Goal: Task Accomplishment & Management: Complete application form

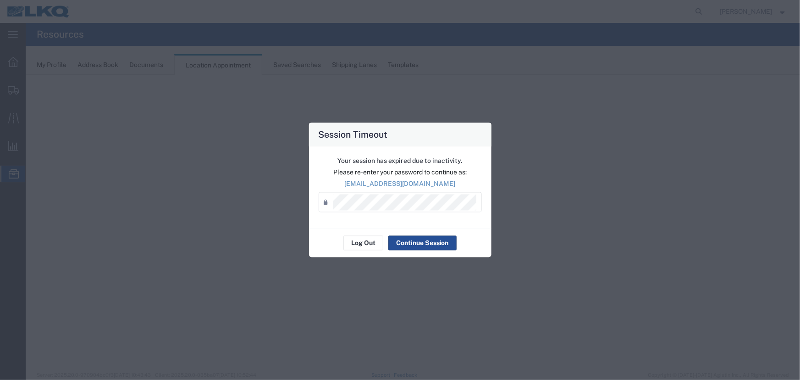
select select "27634"
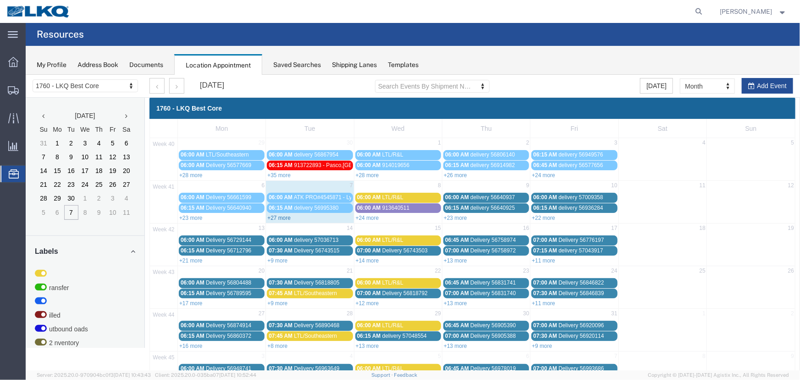
click at [277, 217] on link "+27 more" at bounding box center [278, 217] width 23 height 6
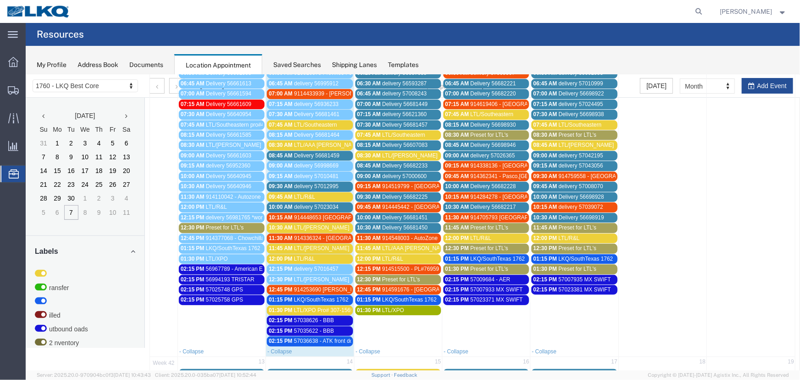
scroll to position [250, 0]
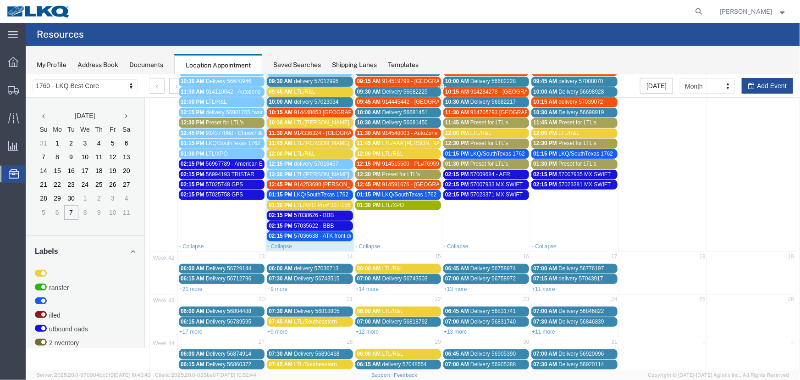
click at [285, 232] on span "02:15 PM" at bounding box center [280, 235] width 24 height 6
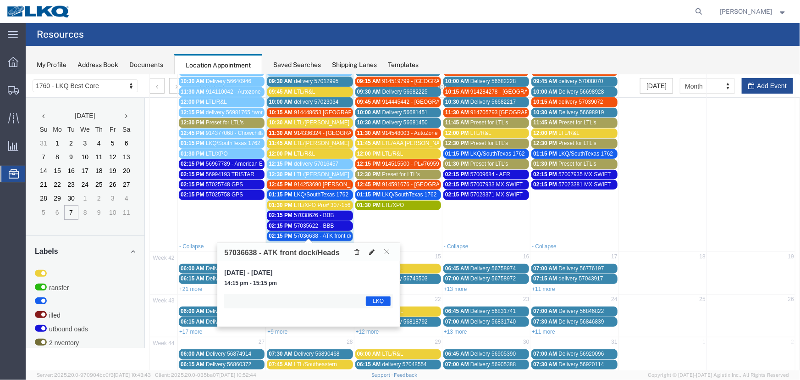
click at [369, 248] on icon at bounding box center [372, 251] width 6 height 6
select select "1"
select select "22"
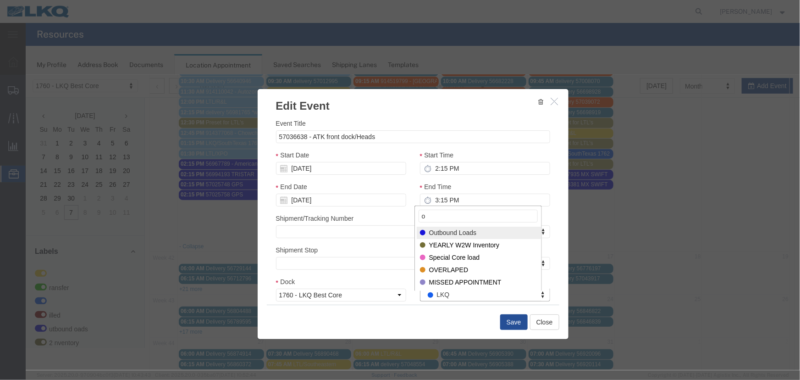
type input "o"
select select "80"
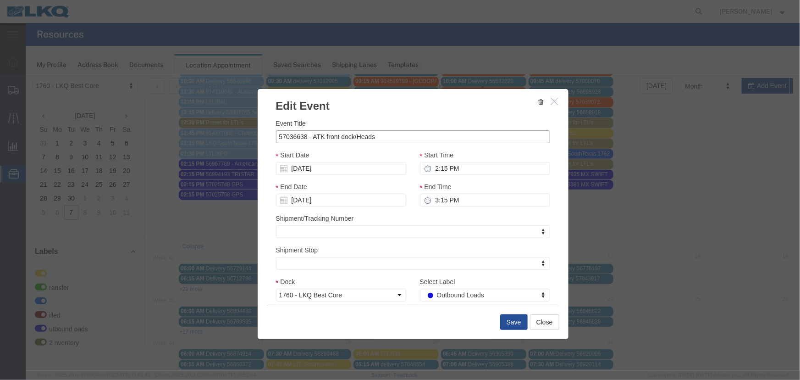
drag, startPoint x: 303, startPoint y: 137, endPoint x: 243, endPoint y: 138, distance: 60.1
click at [245, 138] on div "Edit Event Event Title 57036638 - ATK front dock/Heads Start Date [DATE] Start …" at bounding box center [412, 221] width 774 height 295
click at [509, 318] on button "Save" at bounding box center [514, 322] width 28 height 16
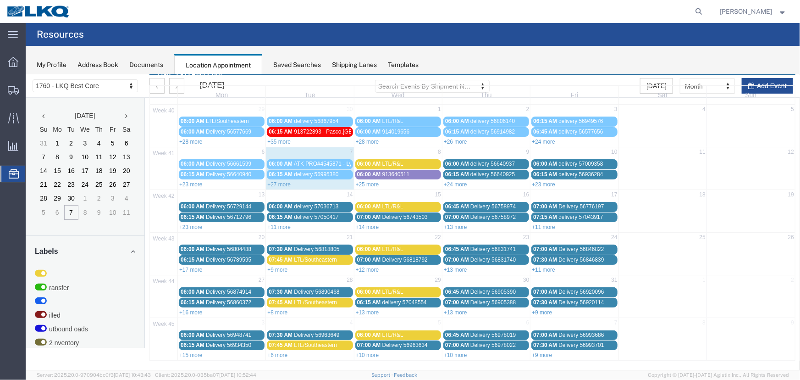
scroll to position [0, 0]
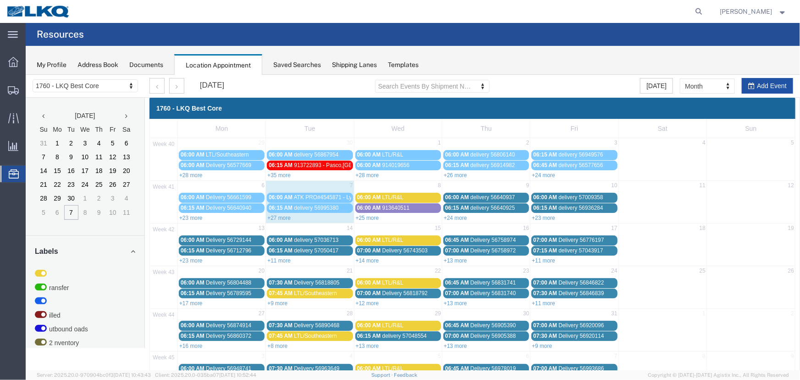
drag, startPoint x: 758, startPoint y: 87, endPoint x: 203, endPoint y: 113, distance: 555.9
click at [758, 87] on button "Add Event" at bounding box center [766, 85] width 51 height 16
select select
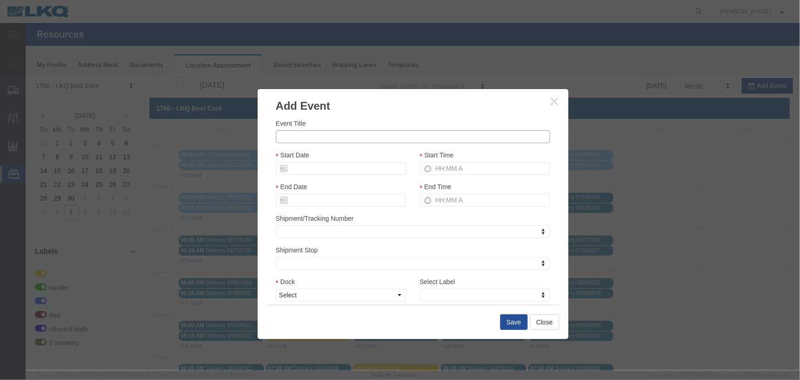
click at [307, 138] on input "Event Title" at bounding box center [413, 136] width 274 height 13
paste input "57050857"
type input "57050857 - ATK front dock"
drag, startPoint x: 298, startPoint y: 173, endPoint x: 303, endPoint y: 171, distance: 5.4
click at [298, 173] on input "Start Date" at bounding box center [341, 167] width 130 height 13
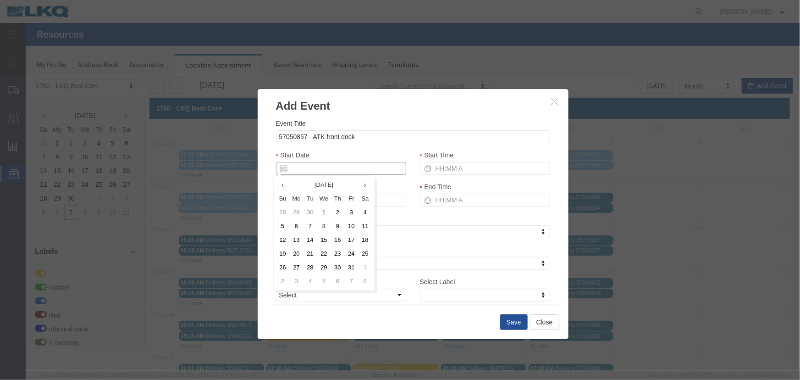
click at [306, 169] on input "Start Date" at bounding box center [341, 167] width 130 height 13
click at [280, 170] on icon at bounding box center [283, 167] width 7 height 7
click at [281, 170] on icon at bounding box center [283, 167] width 7 height 7
click at [316, 170] on input "Start Date" at bounding box center [341, 167] width 130 height 13
click at [310, 197] on th "Tu" at bounding box center [310, 198] width 14 height 14
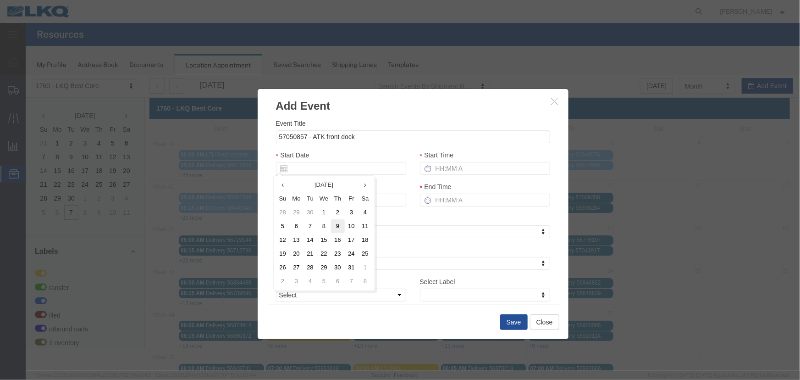
click at [336, 219] on td "9" at bounding box center [338, 226] width 14 height 14
click at [329, 162] on div "Start Date" at bounding box center [341, 161] width 130 height 25
click at [329, 165] on input "Start Date" at bounding box center [341, 167] width 130 height 13
click at [311, 198] on th "Tu" at bounding box center [310, 198] width 14 height 14
click at [321, 227] on td "8" at bounding box center [324, 226] width 14 height 14
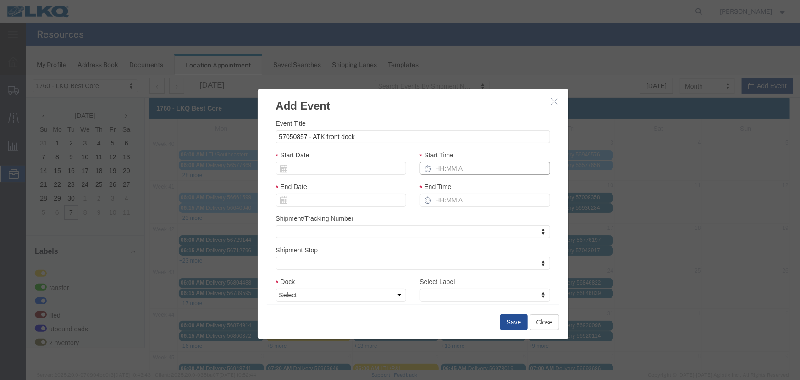
click at [439, 170] on input "Start Time" at bounding box center [485, 167] width 130 height 13
type input "215p"
click at [325, 296] on select "Select 1760 - LKQ Best Core 1760 - Outbound Loads" at bounding box center [341, 294] width 130 height 13
select select "1"
click at [276, 288] on select "Select 1760 - LKQ Best Core 1760 - Outbound Loads" at bounding box center [341, 294] width 130 height 13
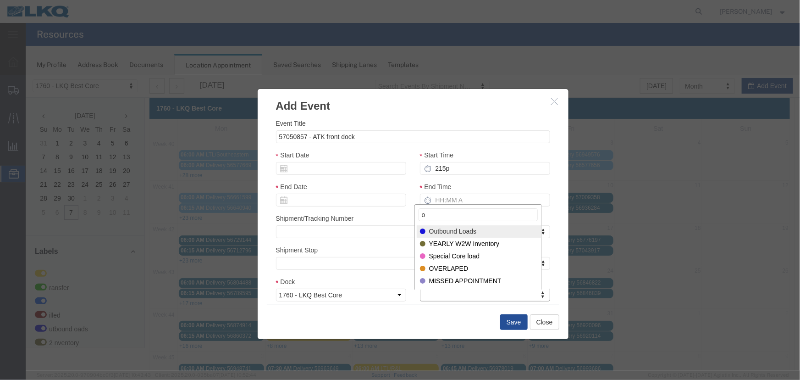
type input "o"
select select "80"
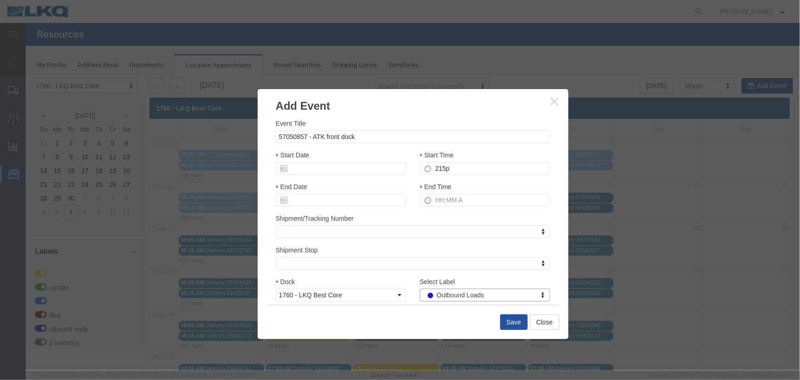
click at [501, 319] on button "Save" at bounding box center [514, 322] width 28 height 16
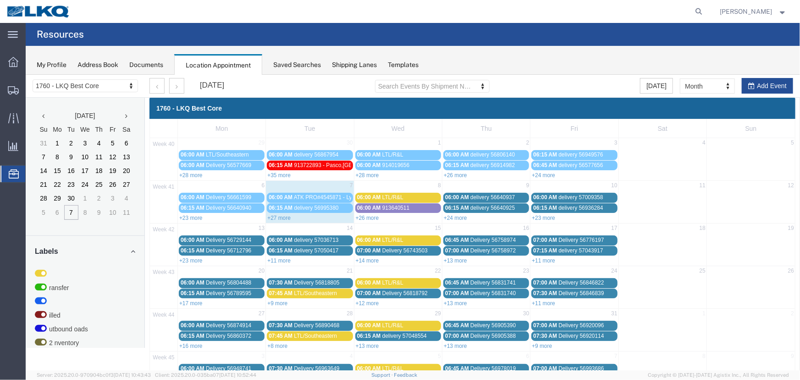
click at [283, 215] on link "+27 more" at bounding box center [278, 217] width 23 height 6
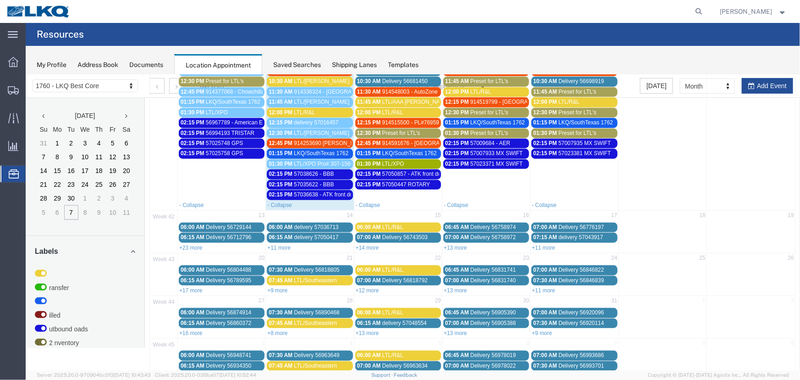
scroll to position [292, 0]
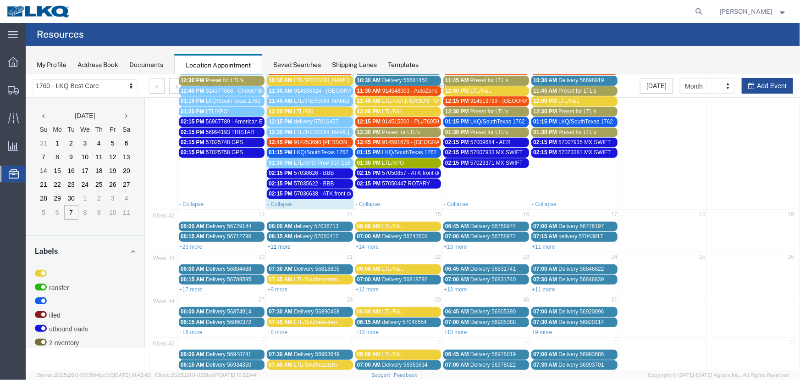
click at [281, 243] on link "+11 more" at bounding box center [278, 246] width 23 height 6
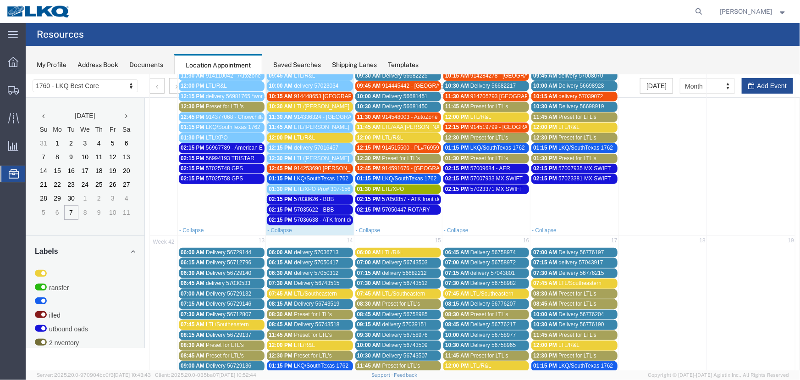
scroll to position [266, 0]
click at [329, 116] on span "914336324 - [GEOGRAPHIC_DATA],[GEOGRAPHIC_DATA] - [PERSON_NAME]" at bounding box center [391, 117] width 197 height 6
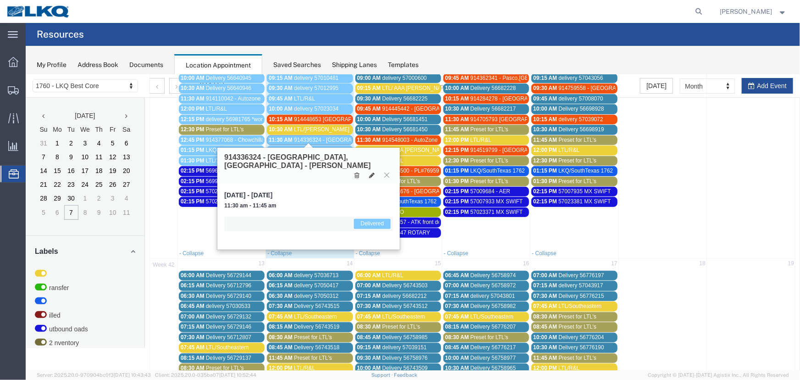
scroll to position [224, 0]
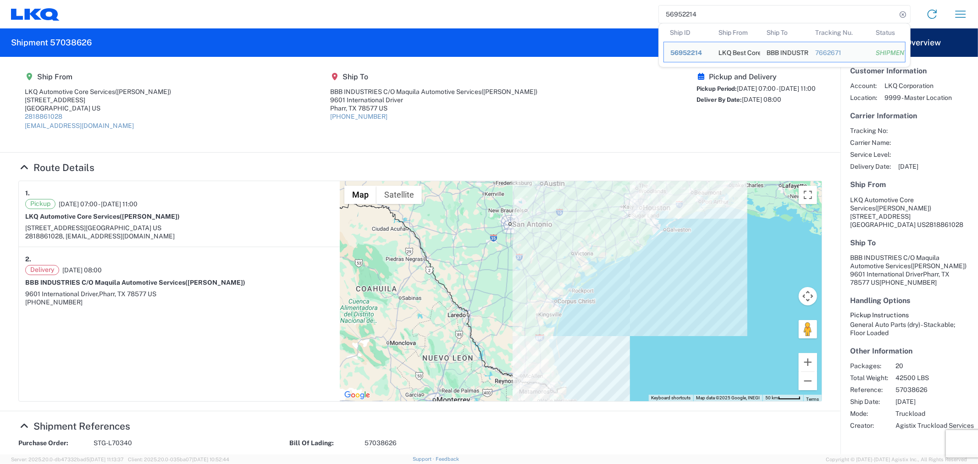
drag, startPoint x: 730, startPoint y: 15, endPoint x: 626, endPoint y: 14, distance: 103.6
click at [626, 14] on div "56952214 Ship ID Ship From Ship To Tracking Nu. Status Ship ID 56952214 Ship Fr…" at bounding box center [517, 14] width 915 height 22
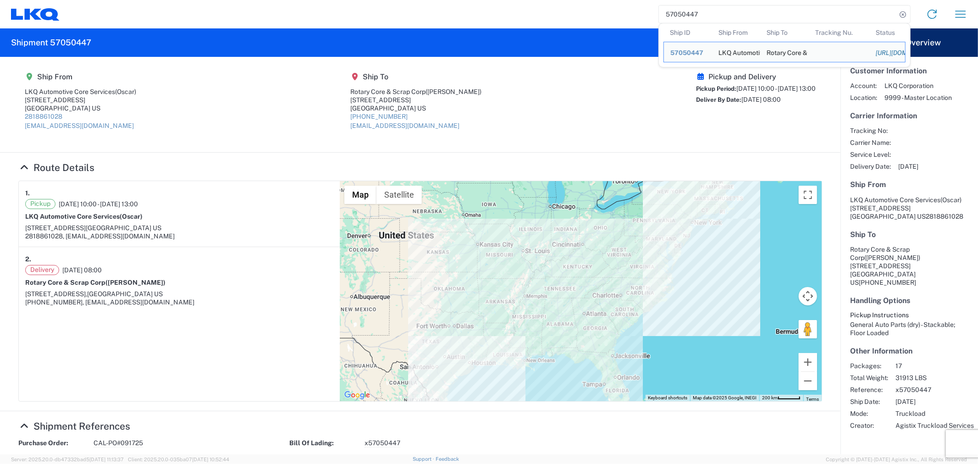
click at [709, 15] on input "57050447" at bounding box center [778, 14] width 238 height 17
drag, startPoint x: 669, startPoint y: 15, endPoint x: 571, endPoint y: 11, distance: 97.3
click at [587, 14] on div "57050447 Ship ID Ship From Ship To Tracking Nu. Status Ship ID 57050447 Ship Fr…" at bounding box center [517, 14] width 915 height 22
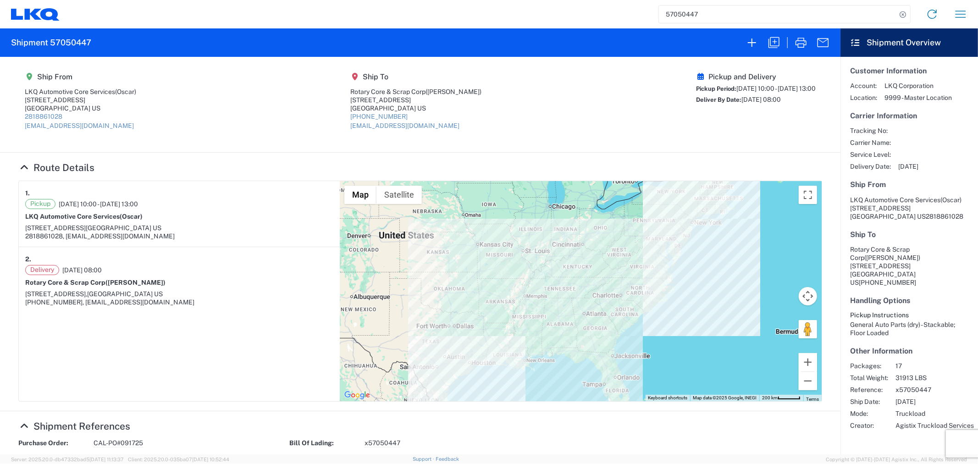
paste input "36638"
type input "57036638"
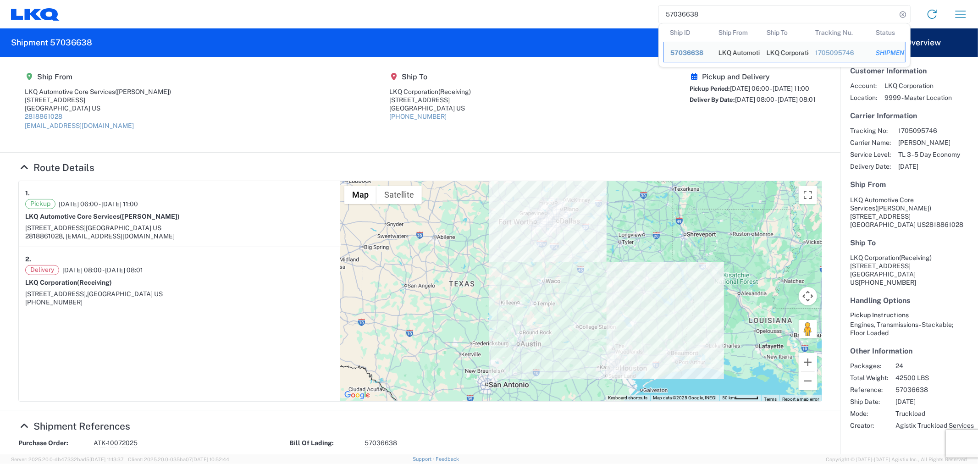
click at [538, 135] on agx-shipment-main-routing-info "Ship From LKQ Automotive Core Services (Alfredo Canales) 1710 West Mout Houston…" at bounding box center [420, 104] width 804 height 77
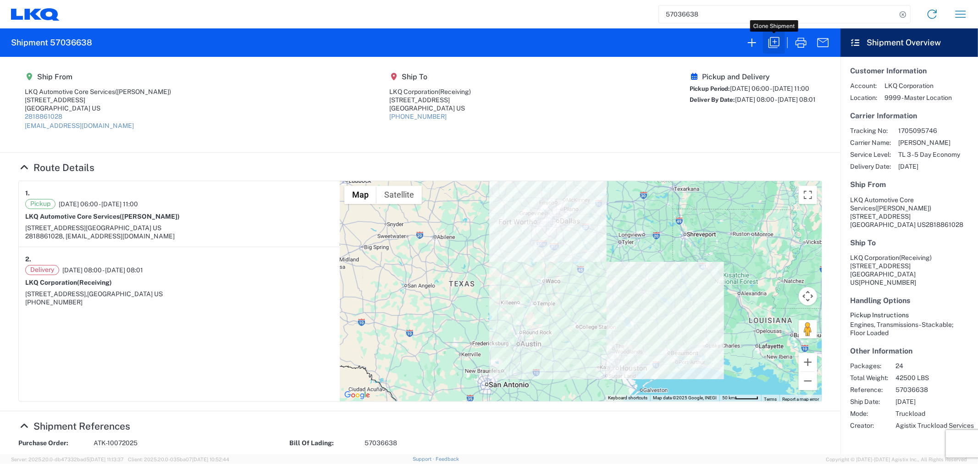
click at [767, 39] on icon "button" at bounding box center [774, 42] width 15 height 15
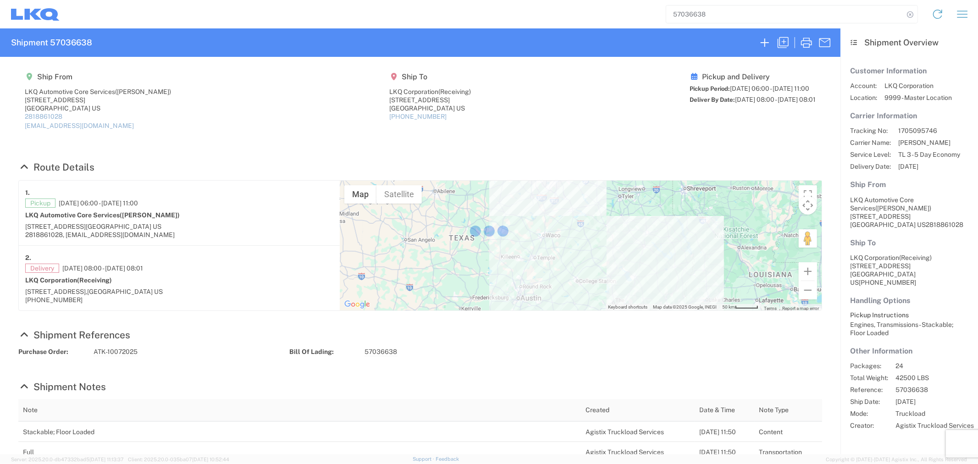
select select "FULL"
select select "LBS"
select select "IN"
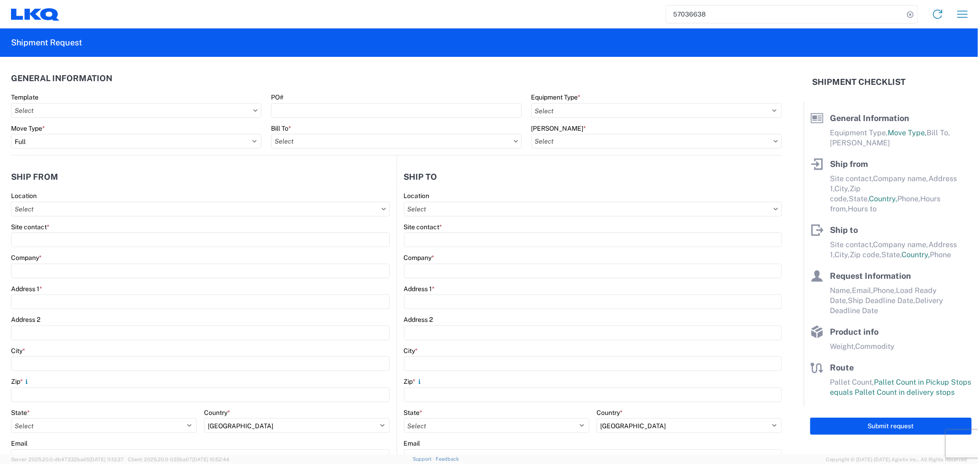
select select "US"
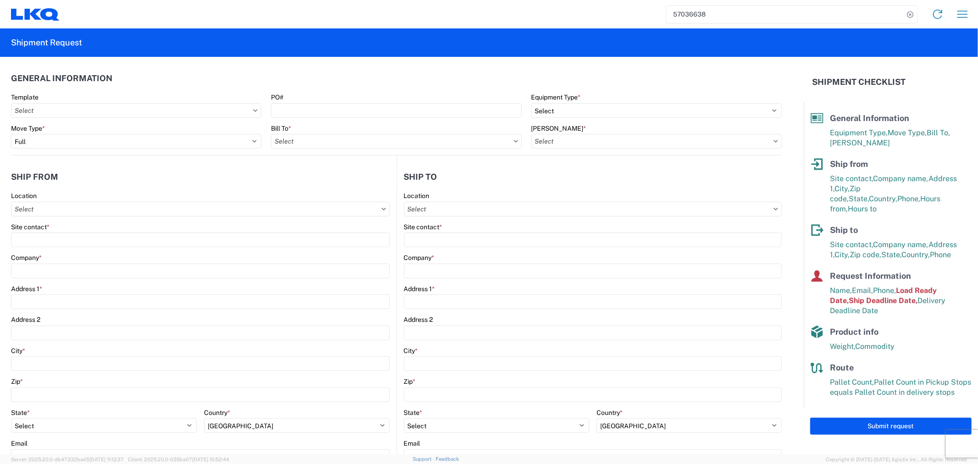
select select "STDV"
type input "Alfredo Canales"
type input "LKQ Automotive Core Services"
type input "1710 West Mout Houston Rd"
type input "Houston"
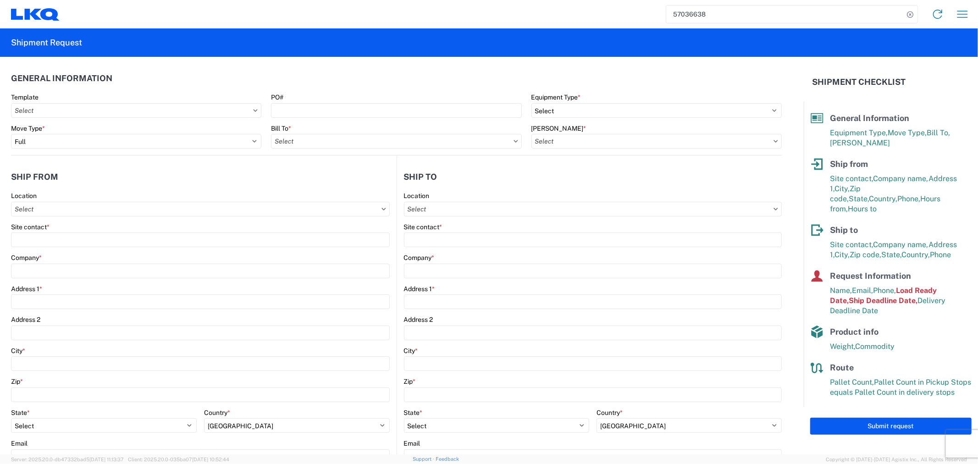
type input "77038"
type input "[EMAIL_ADDRESS][DOMAIN_NAME]"
type input "Receiving"
type input "LKQ Corporation"
type input "1102 W Carrier Pkwy STE 100"
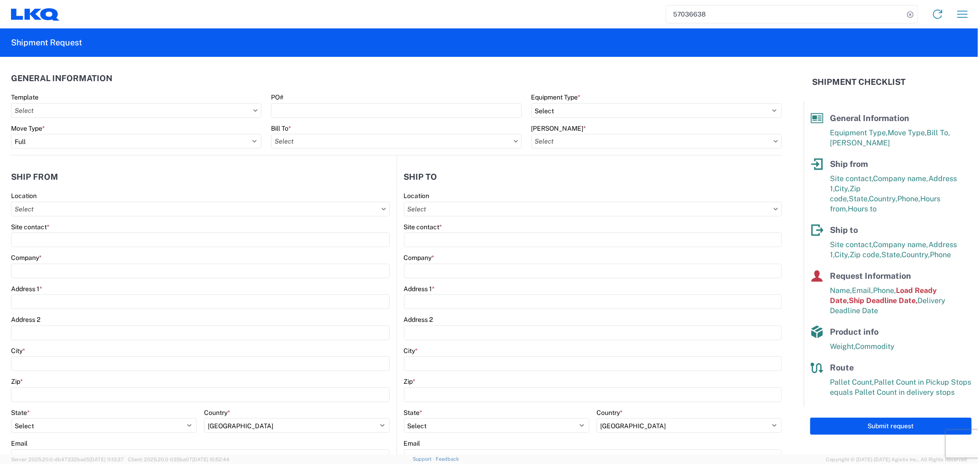
type input "Grand Prairie"
type input "75050"
type input "Alfredo Canales"
type input "[EMAIL_ADDRESS][DOMAIN_NAME]"
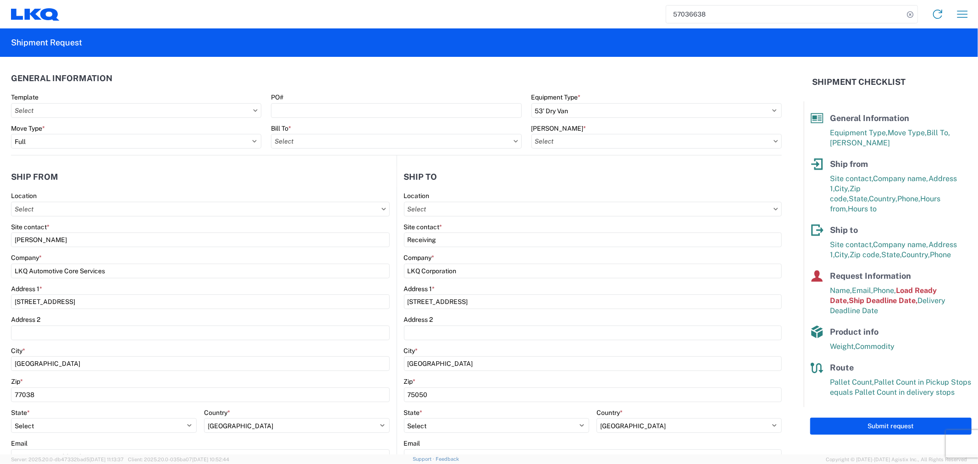
type input "2818861028"
type input "2025-10-07"
type input "2025-10-08"
type input "42500"
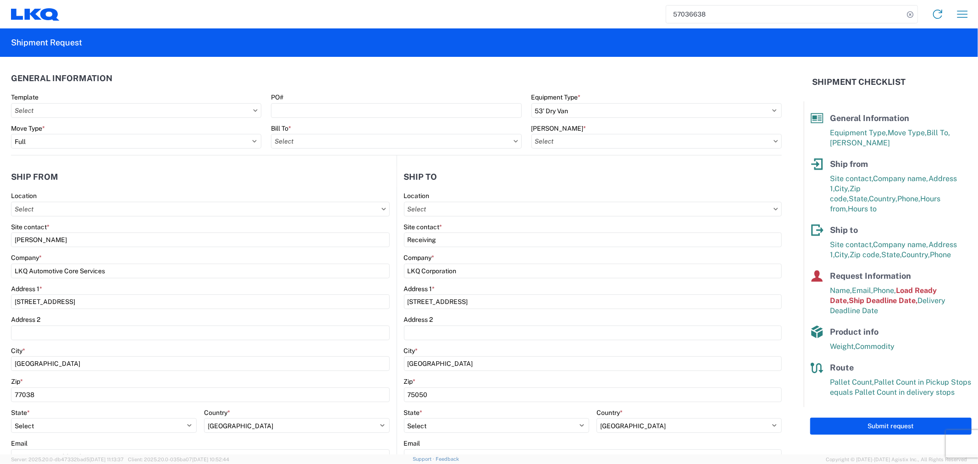
type input "Engines, Transmissions"
type input "24"
type input "0"
type input "0.28"
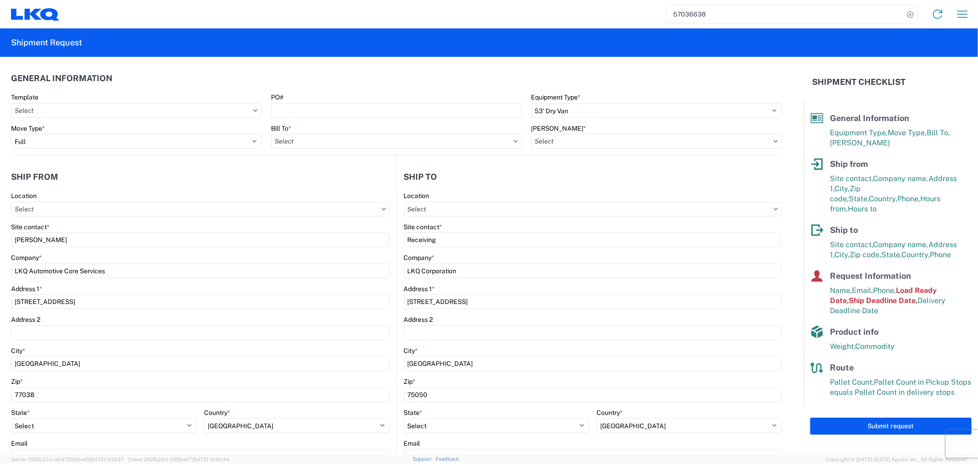
type input "0.25"
select select "FT"
type input "1760 - LKQ Best Core"
type input "1760-1300-50180-0000 - 1760 Freight In - Cores"
type input "1882 - North American ATK Corporation"
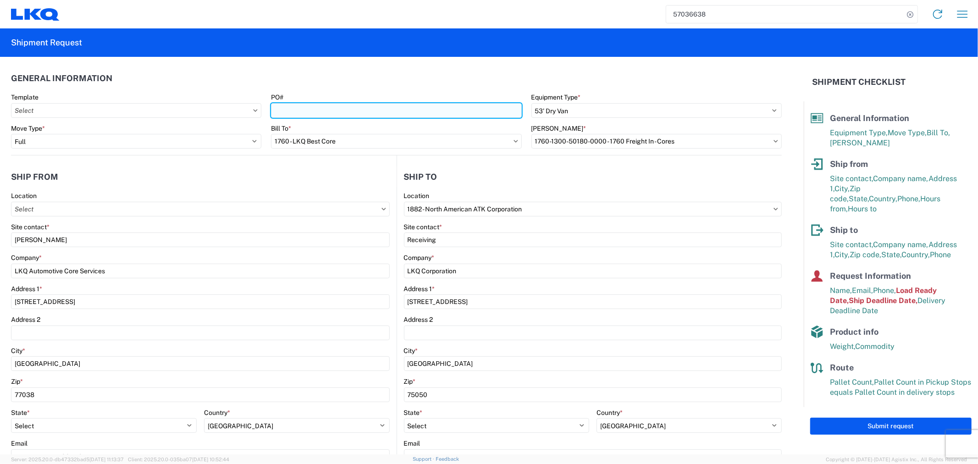
click at [336, 105] on input "PO#" at bounding box center [396, 110] width 250 height 15
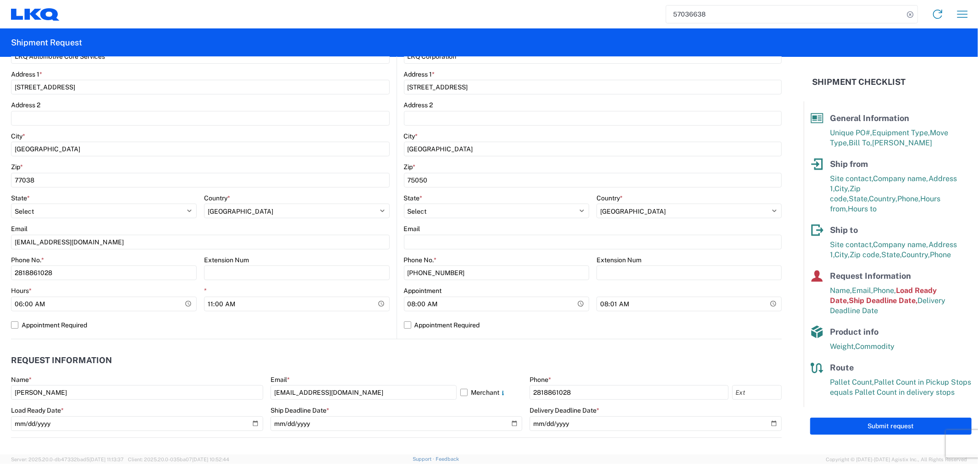
scroll to position [407, 0]
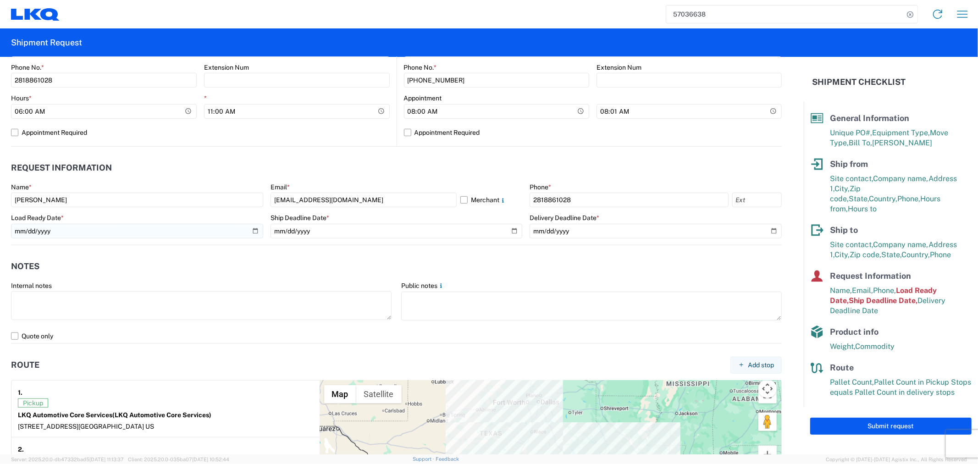
type input "ATK-10082025"
click at [254, 228] on input "2025-10-07" at bounding box center [137, 231] width 252 height 15
type input "2025-10-08"
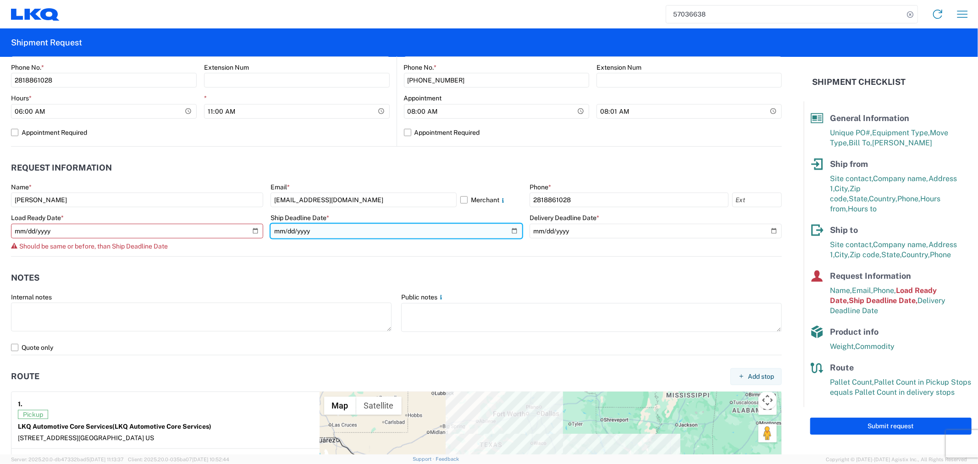
click at [506, 231] on input "2025-10-07" at bounding box center [397, 231] width 252 height 15
type input "2025-10-08"
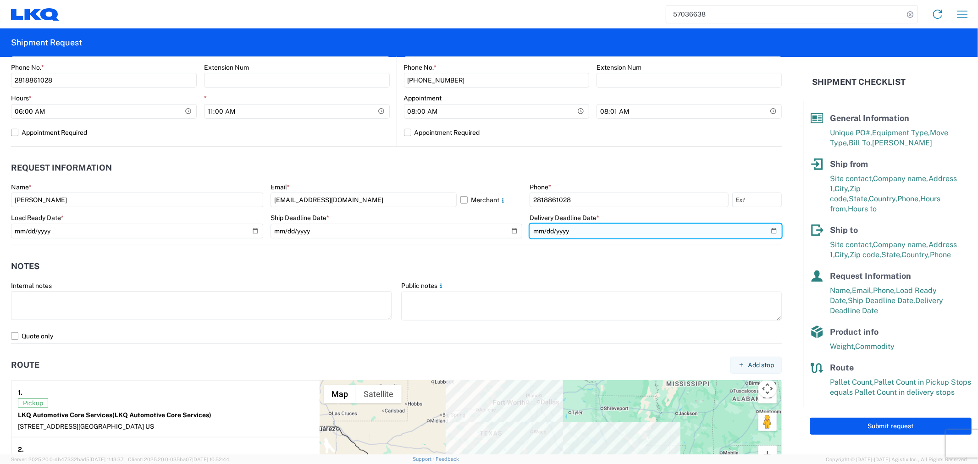
click at [765, 229] on input "2025-10-08" at bounding box center [656, 231] width 252 height 15
type input "2025-10-09"
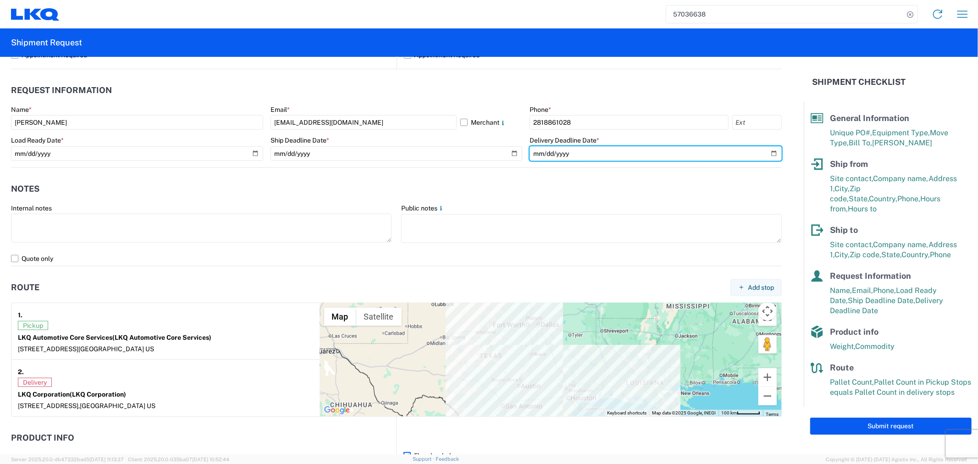
scroll to position [662, 0]
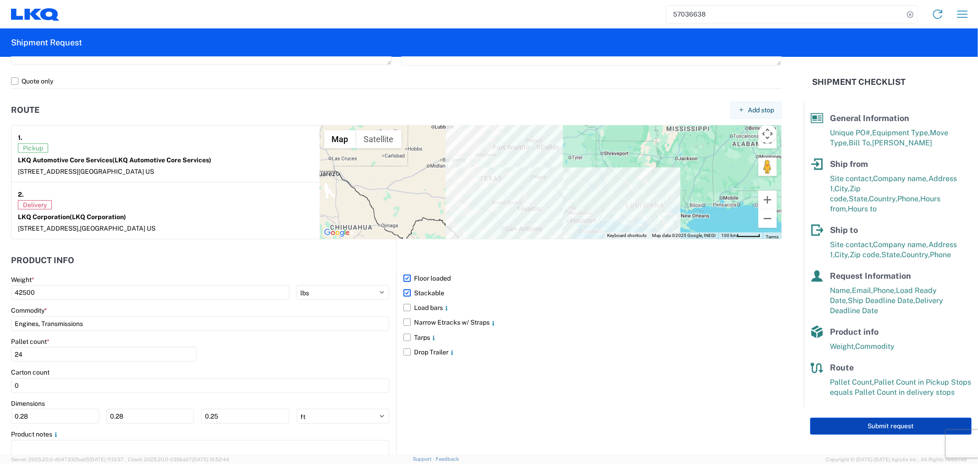
click at [831, 420] on button "Submit request" at bounding box center [890, 426] width 161 height 17
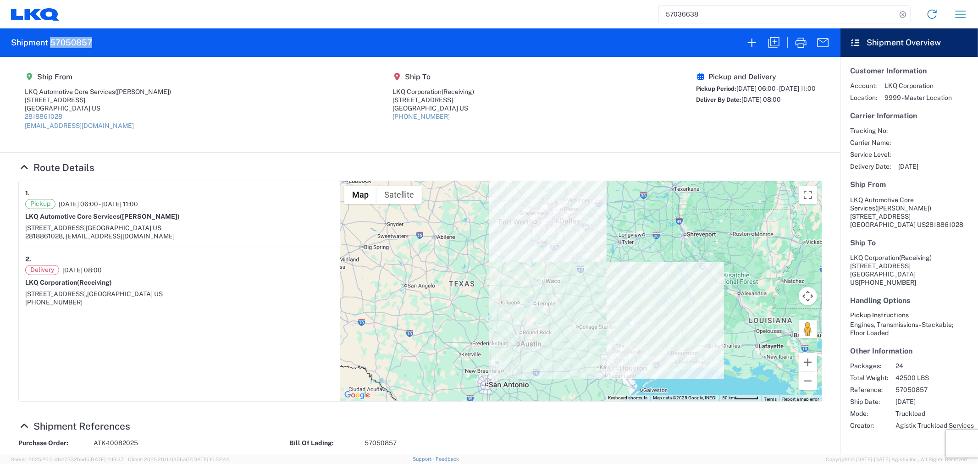
drag, startPoint x: 101, startPoint y: 44, endPoint x: 50, endPoint y: 44, distance: 51.8
click at [50, 44] on agx-form-header "Shipment 57050857" at bounding box center [420, 42] width 841 height 28
copy h2 "57050857"
